Goal: Task Accomplishment & Management: Manage account settings

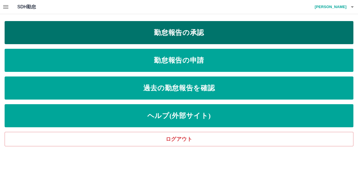
click at [147, 35] on link "勤怠報告の承認" at bounding box center [179, 32] width 349 height 23
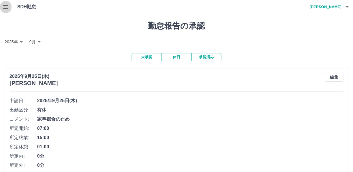
click at [5, 7] on icon "button" at bounding box center [5, 6] width 7 height 7
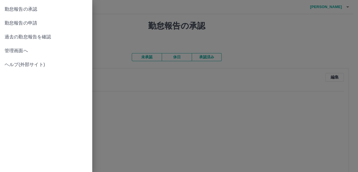
click at [21, 49] on span "管理画面へ" at bounding box center [46, 50] width 83 height 7
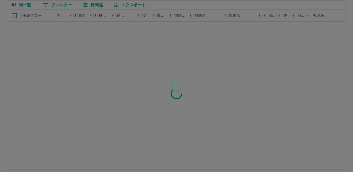
scroll to position [52, 0]
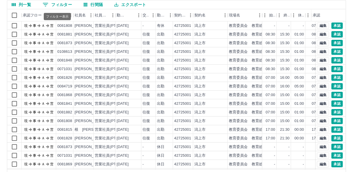
drag, startPoint x: 67, startPoint y: 5, endPoint x: 72, endPoint y: 7, distance: 4.9
click at [67, 5] on button "0 フィルター" at bounding box center [57, 4] width 39 height 9
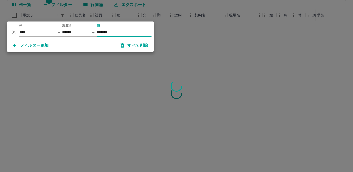
type input "*******"
click at [186, 20] on div at bounding box center [176, 86] width 353 height 172
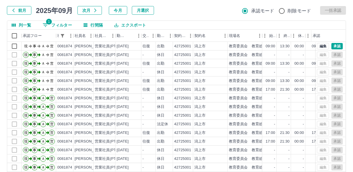
scroll to position [0, 0]
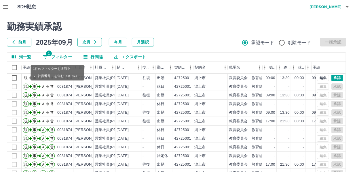
click at [65, 56] on button "1 フィルター" at bounding box center [57, 56] width 39 height 9
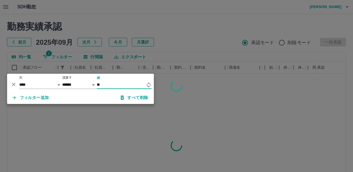
type input "*"
click at [225, 44] on div at bounding box center [176, 86] width 353 height 172
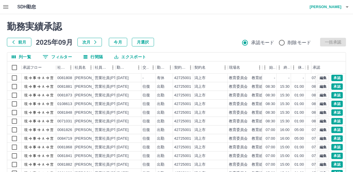
click at [55, 56] on button "0 フィルター" at bounding box center [57, 56] width 39 height 9
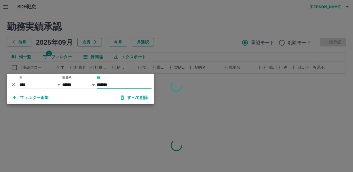
type input "*******"
click at [184, 26] on div at bounding box center [176, 86] width 353 height 172
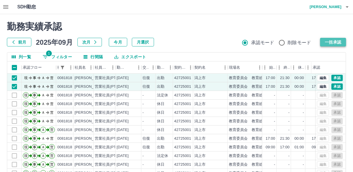
click at [333, 40] on button "一括承認" at bounding box center [333, 42] width 26 height 9
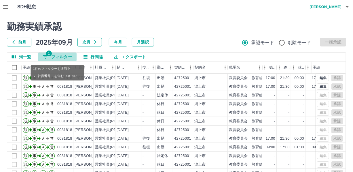
click at [61, 57] on button "1 フィルター" at bounding box center [57, 56] width 39 height 9
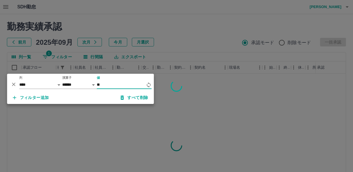
type input "*"
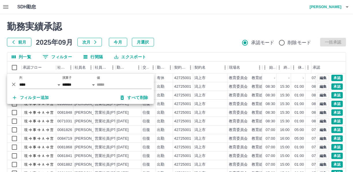
click at [208, 23] on h2 "勤務実績承認" at bounding box center [176, 26] width 339 height 11
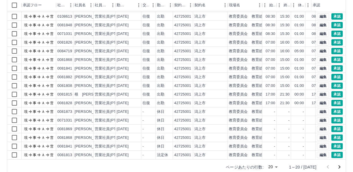
scroll to position [72, 0]
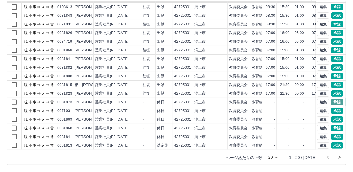
click at [333, 99] on button "承認" at bounding box center [338, 102] width 12 height 6
click at [335, 107] on button "承認" at bounding box center [338, 110] width 12 height 6
click at [334, 116] on button "承認" at bounding box center [338, 119] width 12 height 6
click at [334, 125] on button "承認" at bounding box center [338, 128] width 12 height 6
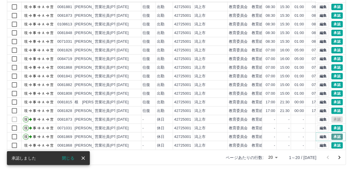
click at [333, 133] on button "承認" at bounding box center [338, 136] width 12 height 6
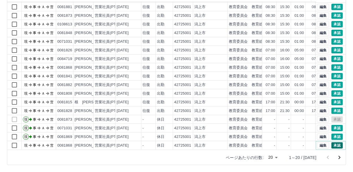
click at [332, 142] on button "承認" at bounding box center [338, 145] width 12 height 6
click at [339, 156] on icon "次のページへ" at bounding box center [340, 157] width 2 height 3
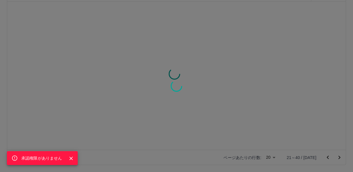
scroll to position [0, 0]
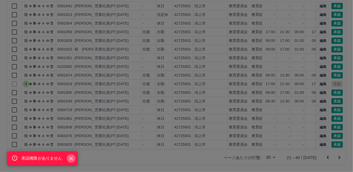
click at [69, 158] on icon "Close" at bounding box center [71, 158] width 6 height 6
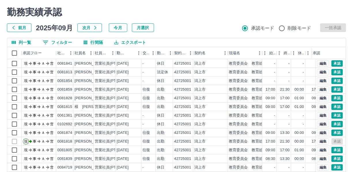
scroll to position [26, 0]
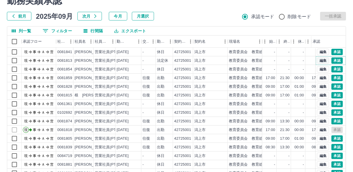
click at [319, 60] on button "編集" at bounding box center [323, 60] width 12 height 6
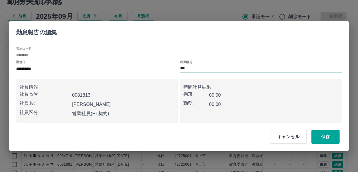
click at [197, 67] on input "***" at bounding box center [261, 68] width 162 height 7
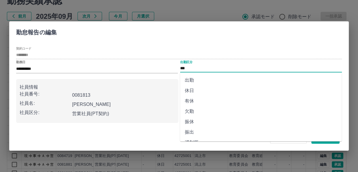
click at [188, 89] on li "休日" at bounding box center [261, 90] width 162 height 10
type input "**"
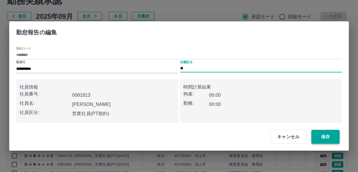
click at [328, 134] on button "保存" at bounding box center [325, 137] width 28 height 14
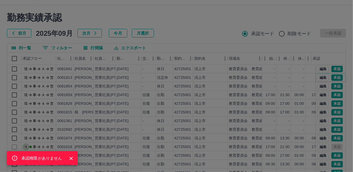
scroll to position [0, 0]
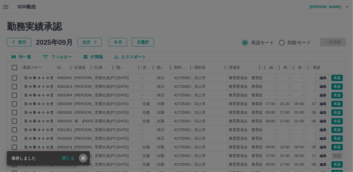
click at [83, 157] on icon "close" at bounding box center [83, 158] width 6 height 6
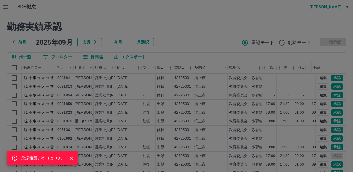
click at [71, 156] on icon "Close" at bounding box center [71, 158] width 6 height 6
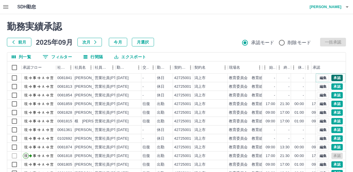
click at [335, 75] on button "承認" at bounding box center [338, 78] width 12 height 6
click at [332, 86] on button "承認" at bounding box center [338, 86] width 12 height 6
click at [334, 93] on button "承認" at bounding box center [338, 95] width 12 height 6
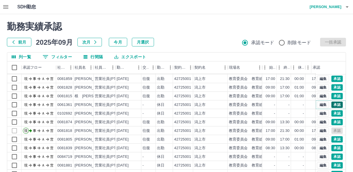
click at [333, 101] on button "承認" at bounding box center [338, 104] width 12 height 6
click at [333, 110] on button "承認" at bounding box center [338, 113] width 12 height 6
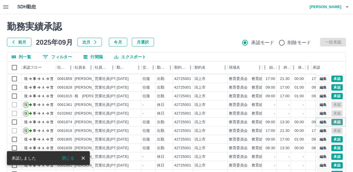
click at [332, 119] on button "承認" at bounding box center [338, 122] width 12 height 6
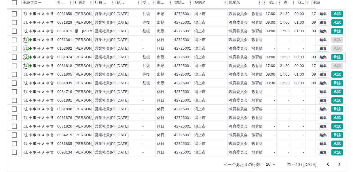
scroll to position [72, 0]
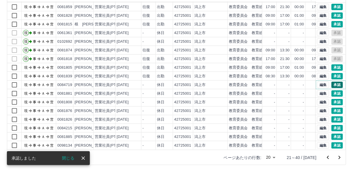
click at [335, 82] on button "承認" at bounding box center [338, 85] width 12 height 6
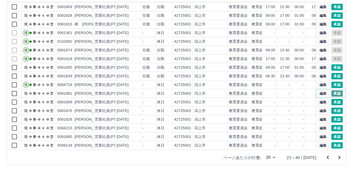
click at [332, 90] on button "承認" at bounding box center [338, 93] width 12 height 6
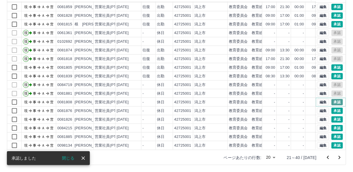
click at [332, 99] on button "承認" at bounding box center [338, 102] width 12 height 6
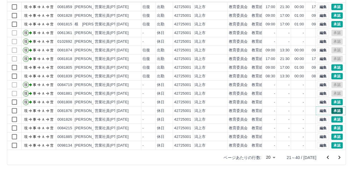
click at [333, 107] on button "承認" at bounding box center [338, 110] width 12 height 6
click at [332, 116] on button "承認" at bounding box center [338, 119] width 12 height 6
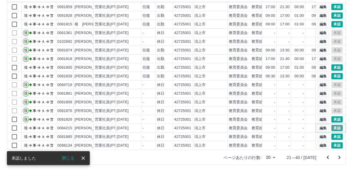
click at [332, 125] on button "承認" at bounding box center [338, 128] width 12 height 6
click at [332, 133] on button "承認" at bounding box center [338, 136] width 12 height 6
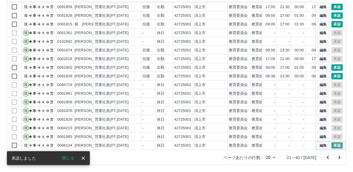
click at [332, 142] on button "承認" at bounding box center [338, 145] width 12 height 6
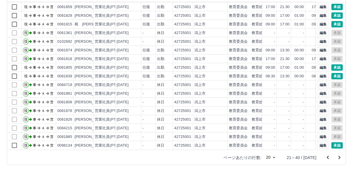
click at [339, 158] on icon "次のページへ" at bounding box center [340, 157] width 2 height 3
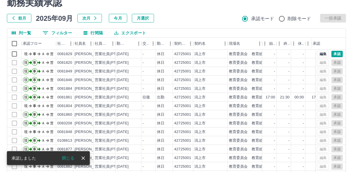
scroll to position [19, 0]
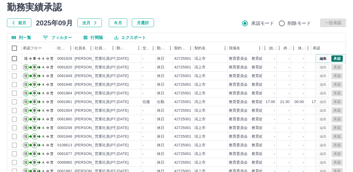
click at [333, 57] on button "承認" at bounding box center [338, 58] width 12 height 6
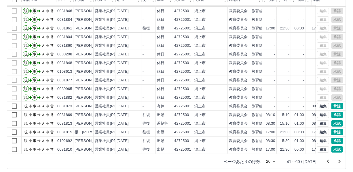
scroll to position [72, 0]
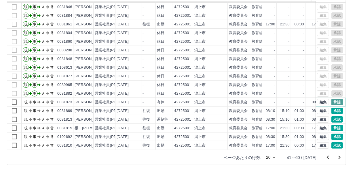
click at [333, 99] on button "承認" at bounding box center [338, 102] width 12 height 6
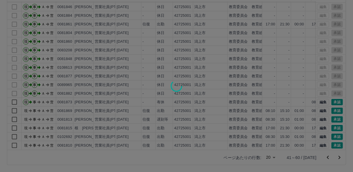
click at [274, 113] on div at bounding box center [176, 86] width 353 height 172
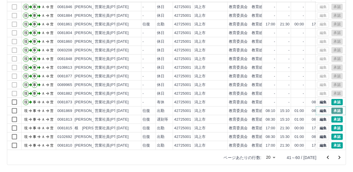
click at [332, 107] on button "承認" at bounding box center [338, 110] width 12 height 6
click at [333, 116] on button "承認" at bounding box center [338, 119] width 12 height 6
click at [334, 133] on button "承認" at bounding box center [338, 136] width 12 height 6
click at [340, 157] on icon "次のページへ" at bounding box center [339, 157] width 7 height 7
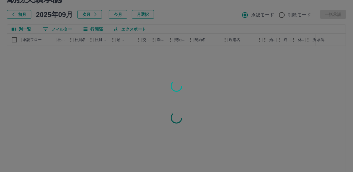
scroll to position [0, 0]
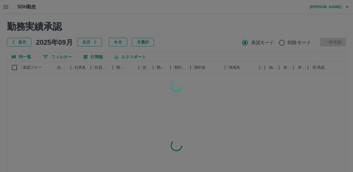
click at [121, 55] on div at bounding box center [176, 86] width 353 height 172
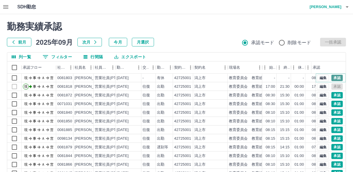
click at [333, 75] on button "承認" at bounding box center [338, 78] width 12 height 6
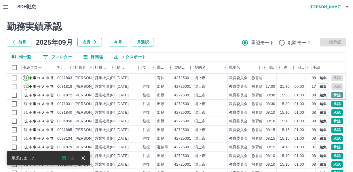
click at [334, 96] on button "承認" at bounding box center [338, 95] width 12 height 6
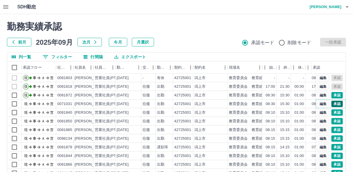
click at [334, 103] on button "承認" at bounding box center [338, 104] width 12 height 6
click at [332, 109] on button "承認" at bounding box center [338, 112] width 12 height 6
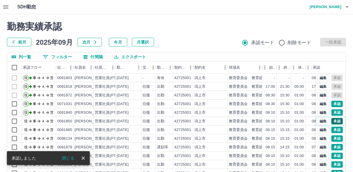
click at [332, 122] on button "承認" at bounding box center [338, 121] width 12 height 6
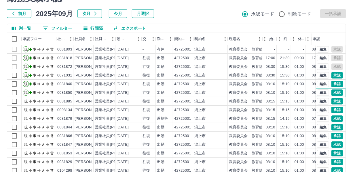
scroll to position [52, 0]
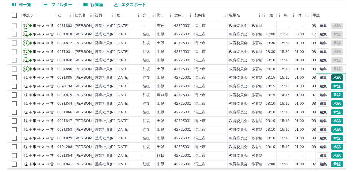
click at [332, 77] on button "承認" at bounding box center [338, 77] width 12 height 6
click at [334, 85] on button "承認" at bounding box center [338, 86] width 12 height 6
click at [334, 95] on button "承認" at bounding box center [338, 95] width 12 height 6
click at [334, 103] on button "承認" at bounding box center [338, 103] width 12 height 6
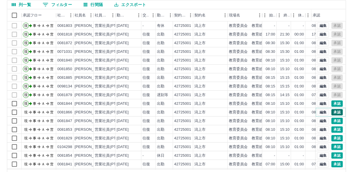
click at [333, 110] on button "承認" at bounding box center [338, 112] width 12 height 6
click at [332, 120] on button "承認" at bounding box center [338, 121] width 12 height 6
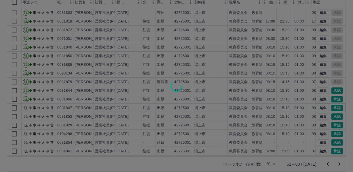
scroll to position [72, 0]
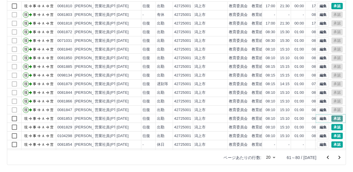
click at [333, 119] on button "承認" at bounding box center [338, 118] width 12 height 6
click at [332, 126] on button "承認" at bounding box center [338, 127] width 12 height 6
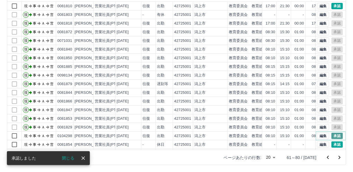
click at [333, 133] on button "承認" at bounding box center [338, 136] width 12 height 6
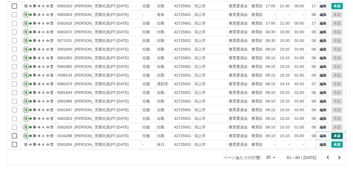
scroll to position [29, 0]
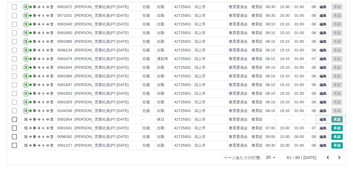
click at [333, 116] on button "承認" at bounding box center [338, 119] width 12 height 6
click at [334, 125] on button "承認" at bounding box center [338, 128] width 12 height 6
click at [333, 142] on button "承認" at bounding box center [338, 145] width 12 height 6
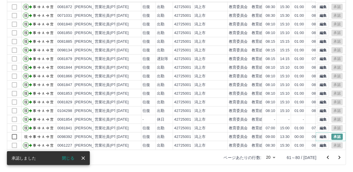
click at [333, 133] on button "承認" at bounding box center [338, 136] width 12 height 6
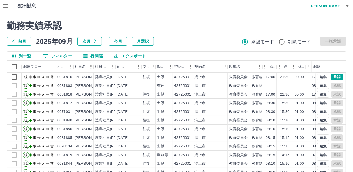
scroll to position [0, 0]
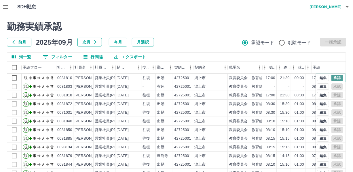
click at [332, 79] on button "承認" at bounding box center [338, 78] width 12 height 6
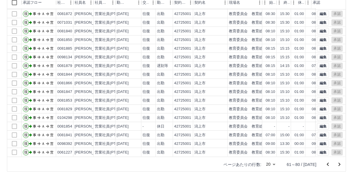
scroll to position [72, 0]
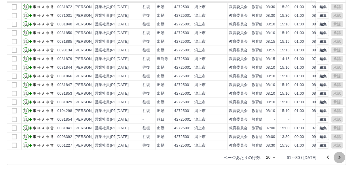
click at [340, 156] on icon "次のページへ" at bounding box center [340, 157] width 2 height 3
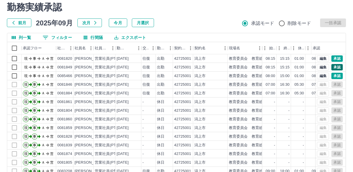
scroll to position [0, 0]
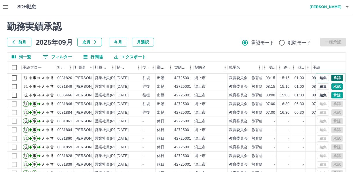
click at [333, 75] on button "承認" at bounding box center [338, 78] width 12 height 6
click at [332, 86] on button "承認" at bounding box center [338, 86] width 12 height 6
click at [332, 95] on button "承認" at bounding box center [338, 95] width 12 height 6
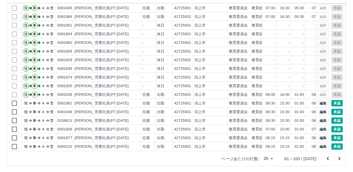
scroll to position [72, 0]
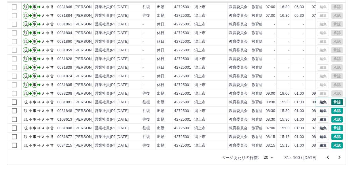
click at [333, 99] on button "承認" at bounding box center [338, 102] width 12 height 6
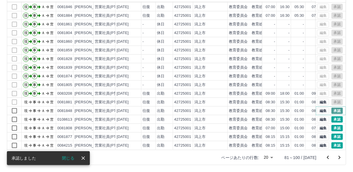
click at [332, 107] on button "承認" at bounding box center [338, 110] width 12 height 6
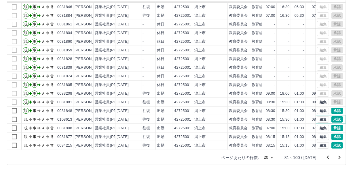
click at [333, 116] on button "承認" at bounding box center [338, 119] width 12 height 6
click at [334, 125] on button "承認" at bounding box center [338, 128] width 12 height 6
click at [333, 133] on button "承認" at bounding box center [338, 136] width 12 height 6
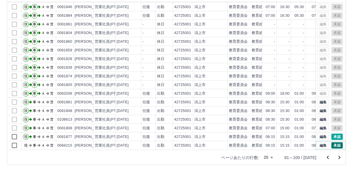
click at [332, 142] on button "承認" at bounding box center [338, 145] width 12 height 6
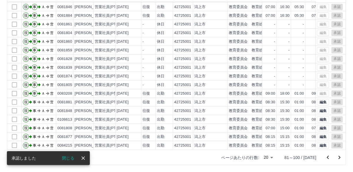
click at [339, 157] on icon "次のページへ" at bounding box center [339, 157] width 7 height 7
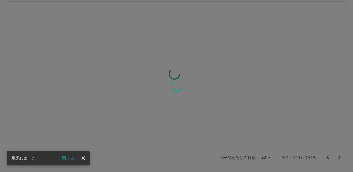
scroll to position [0, 0]
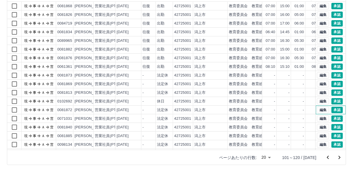
click at [322, 105] on div "編集 承認" at bounding box center [331, 109] width 30 height 9
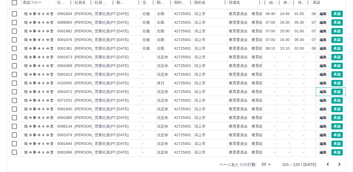
scroll to position [72, 0]
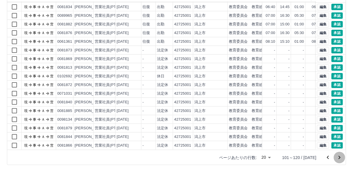
click at [340, 156] on icon "次のページへ" at bounding box center [340, 157] width 2 height 3
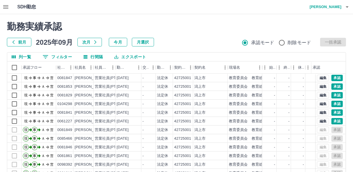
scroll to position [26, 0]
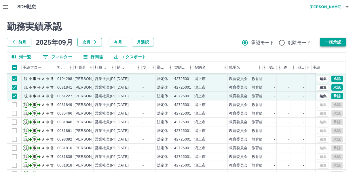
click at [329, 39] on button "一括承認" at bounding box center [333, 42] width 26 height 9
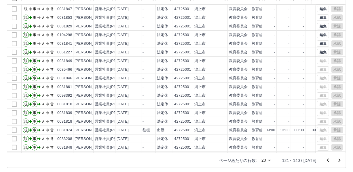
scroll to position [72, 0]
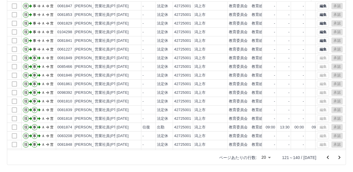
click at [328, 156] on icon "前のページへ" at bounding box center [328, 156] width 2 height 3
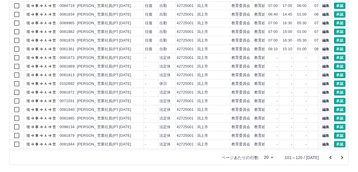
scroll to position [26, 0]
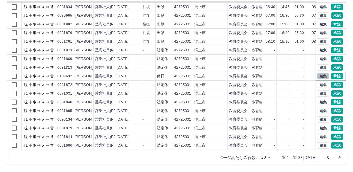
click at [318, 74] on button "編集" at bounding box center [323, 76] width 12 height 6
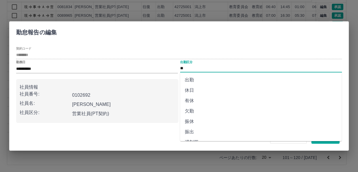
click at [193, 69] on input "**" at bounding box center [261, 68] width 162 height 7
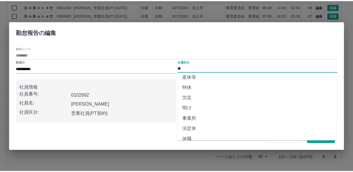
scroll to position [122, 0]
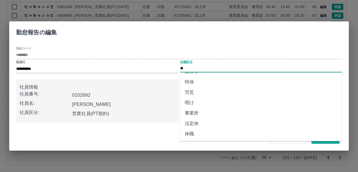
click at [190, 123] on li "法定休" at bounding box center [261, 123] width 162 height 10
type input "***"
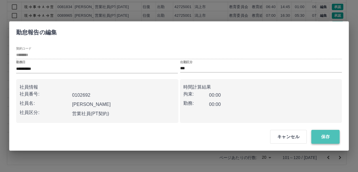
click at [329, 136] on button "保存" at bounding box center [325, 137] width 28 height 14
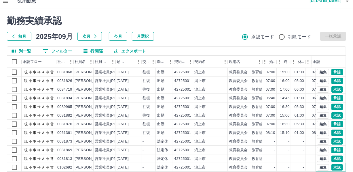
scroll to position [0, 0]
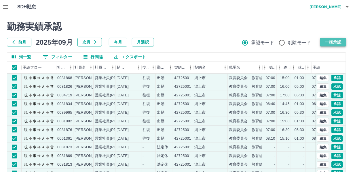
click at [334, 42] on button "一括承認" at bounding box center [333, 42] width 26 height 9
